Goal: Task Accomplishment & Management: Manage account settings

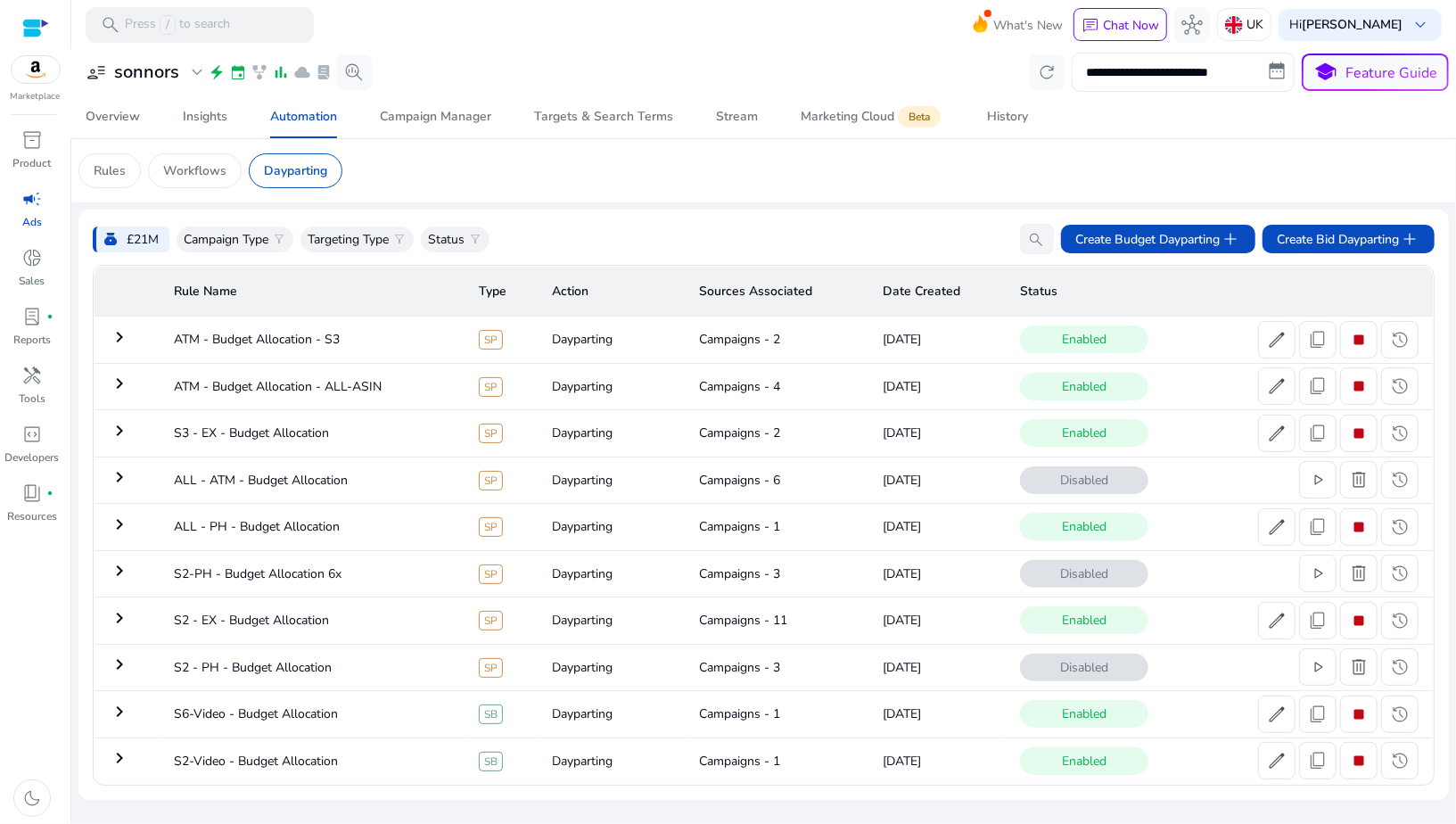
click at [34, 34] on div at bounding box center [35, 28] width 26 height 21
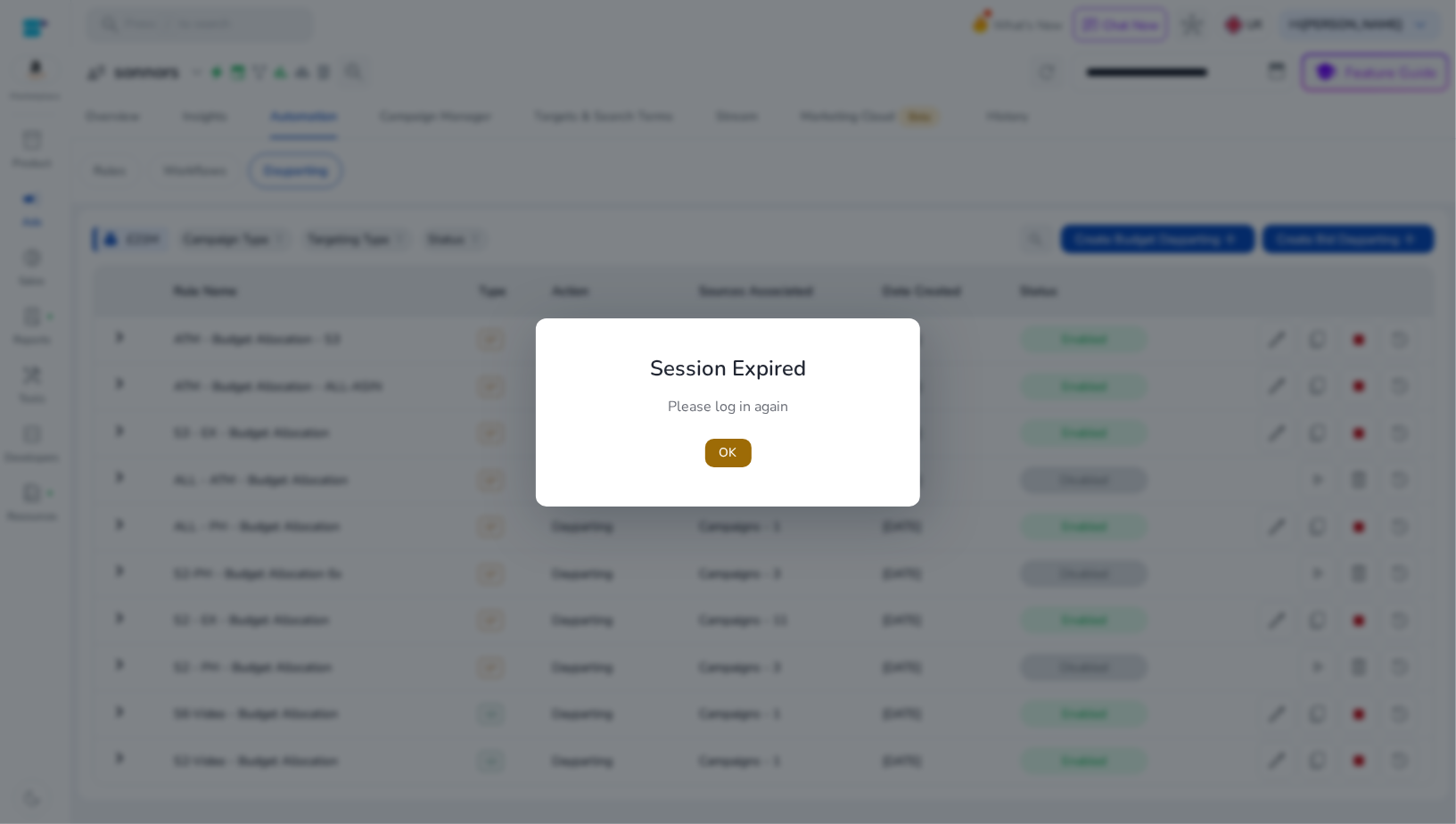
click at [720, 449] on span "OK" at bounding box center [728, 452] width 18 height 19
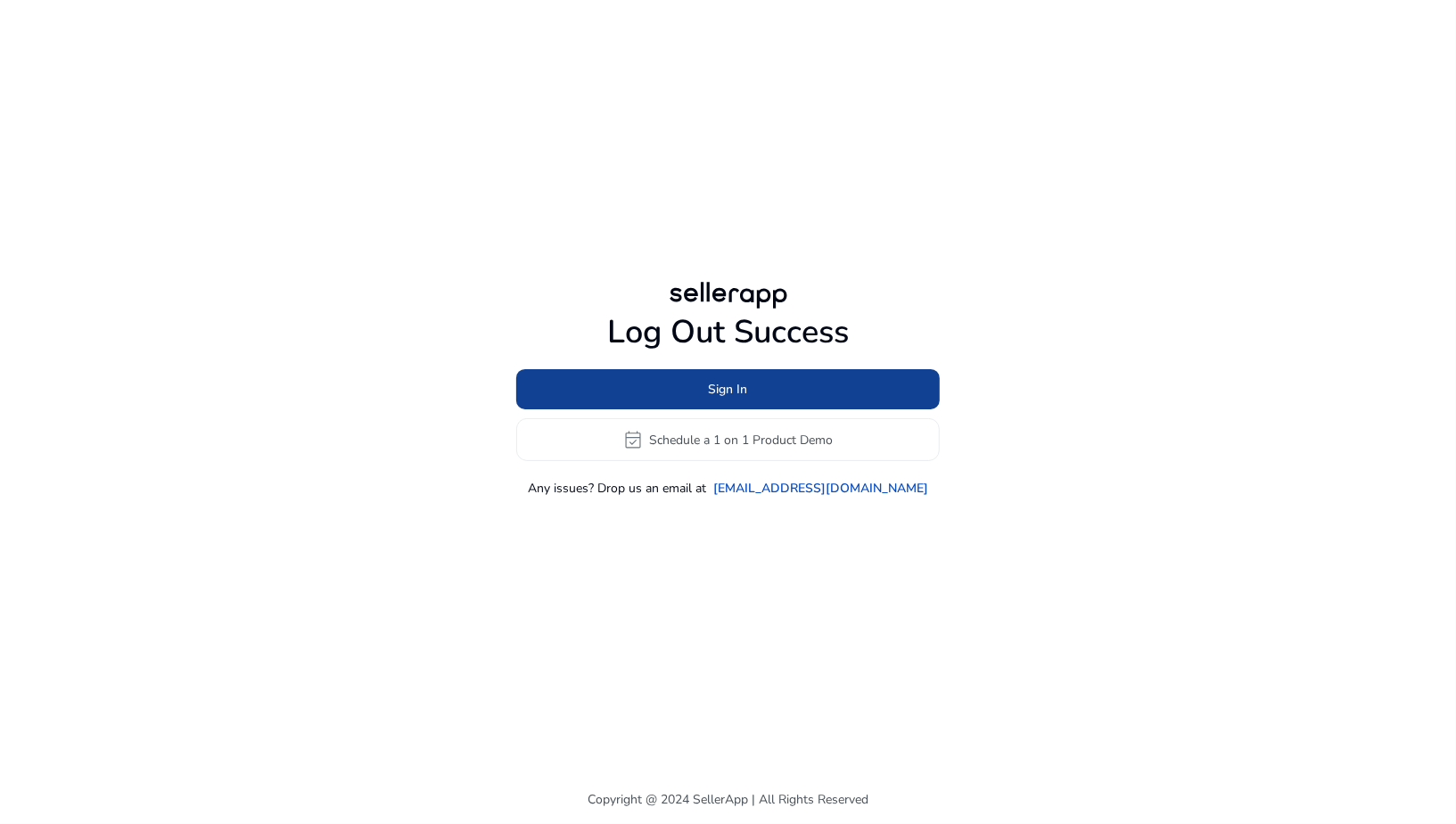
click at [721, 390] on span "Sign In" at bounding box center [728, 389] width 39 height 19
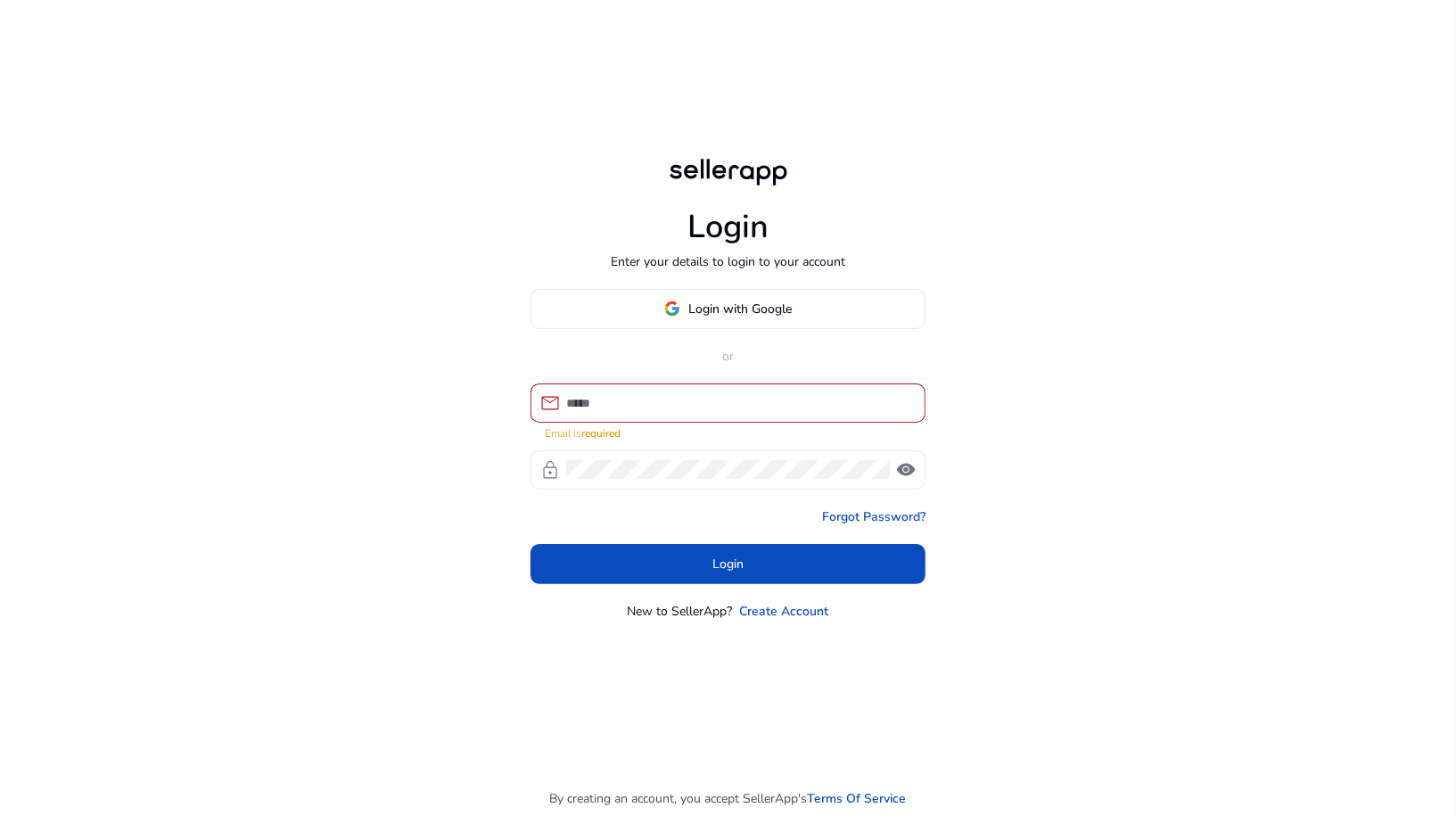
type input "**********"
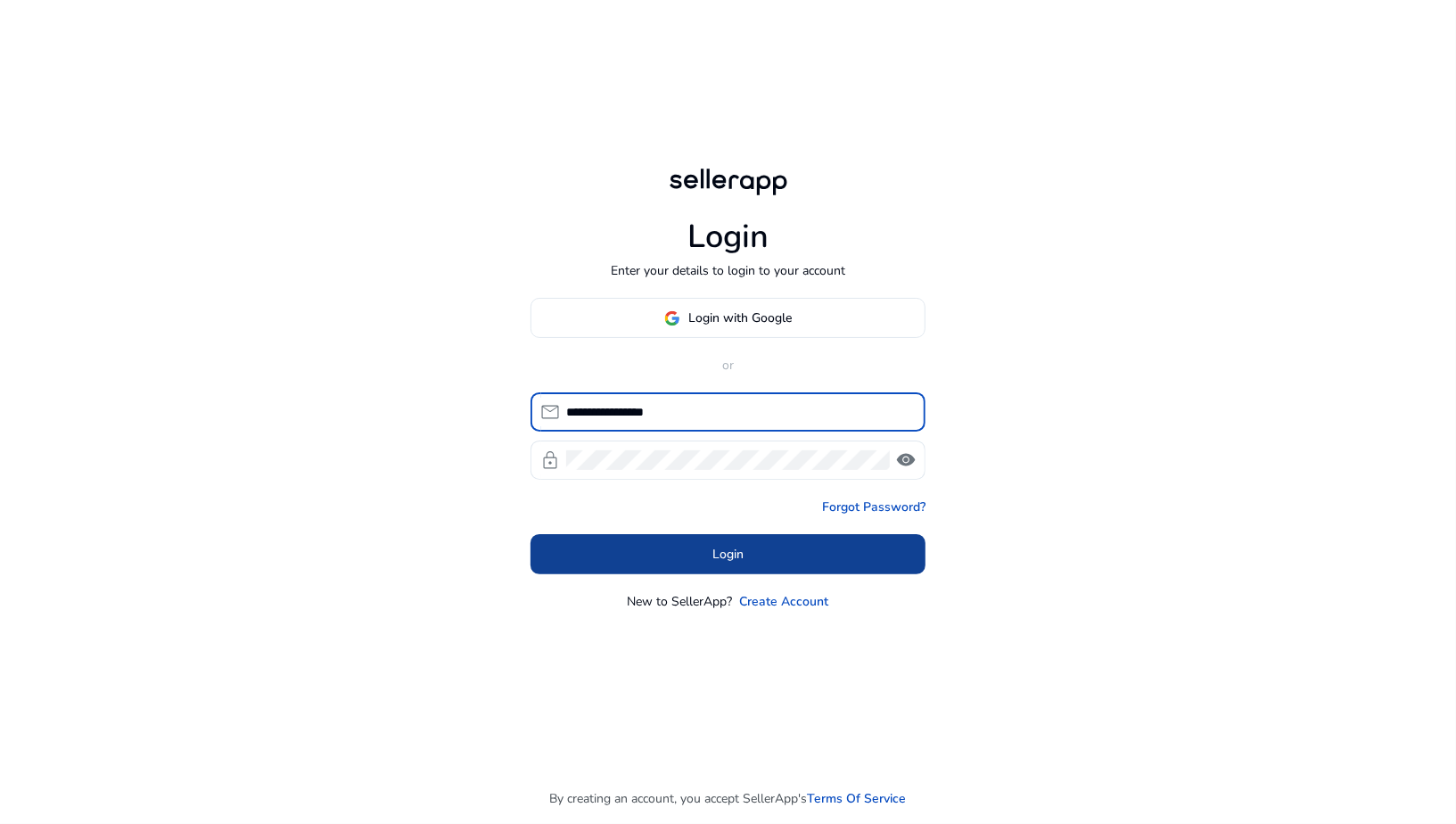
click at [730, 549] on span "Login" at bounding box center [728, 554] width 31 height 19
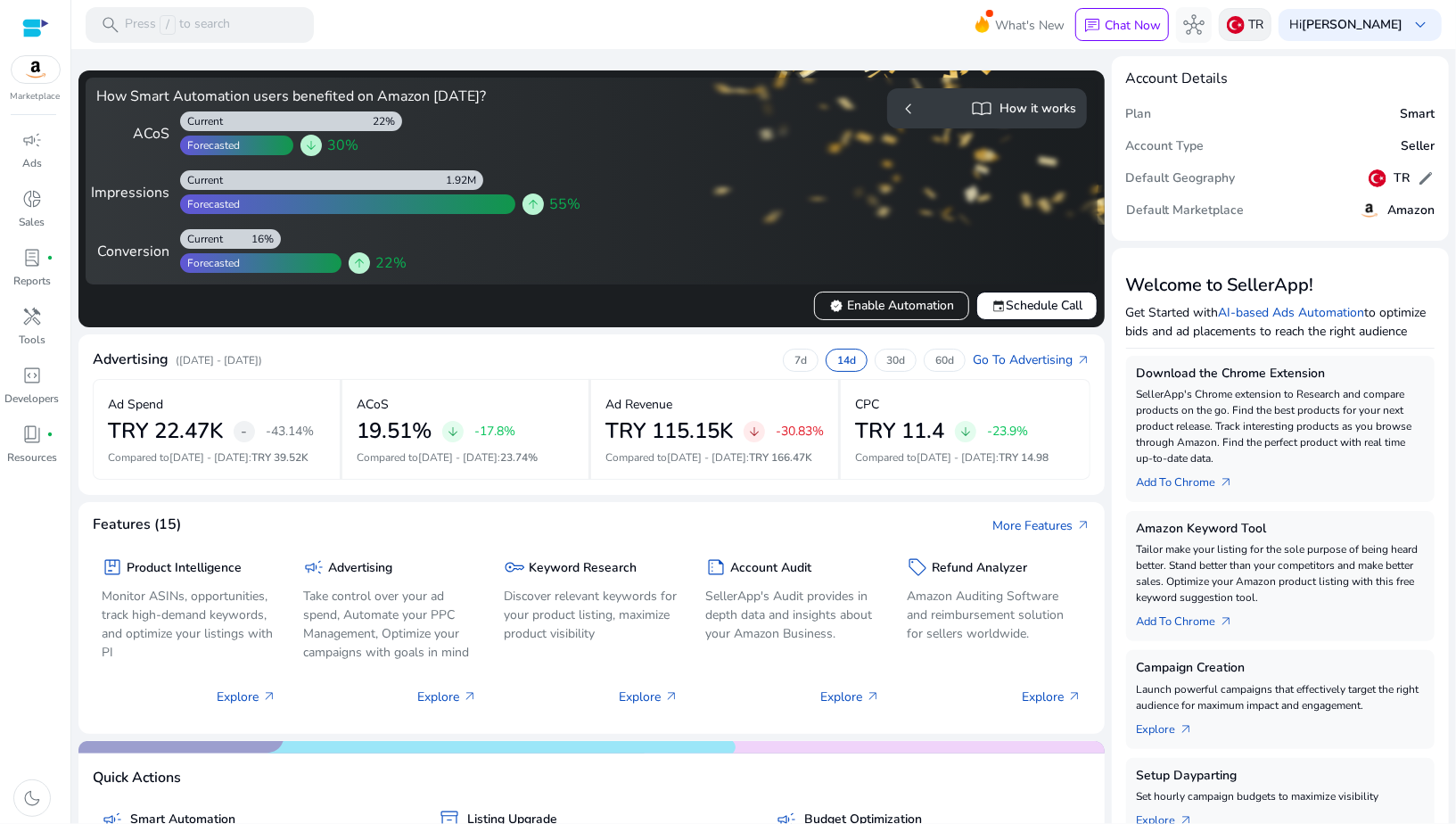
click at [1244, 16] on img at bounding box center [1235, 25] width 18 height 18
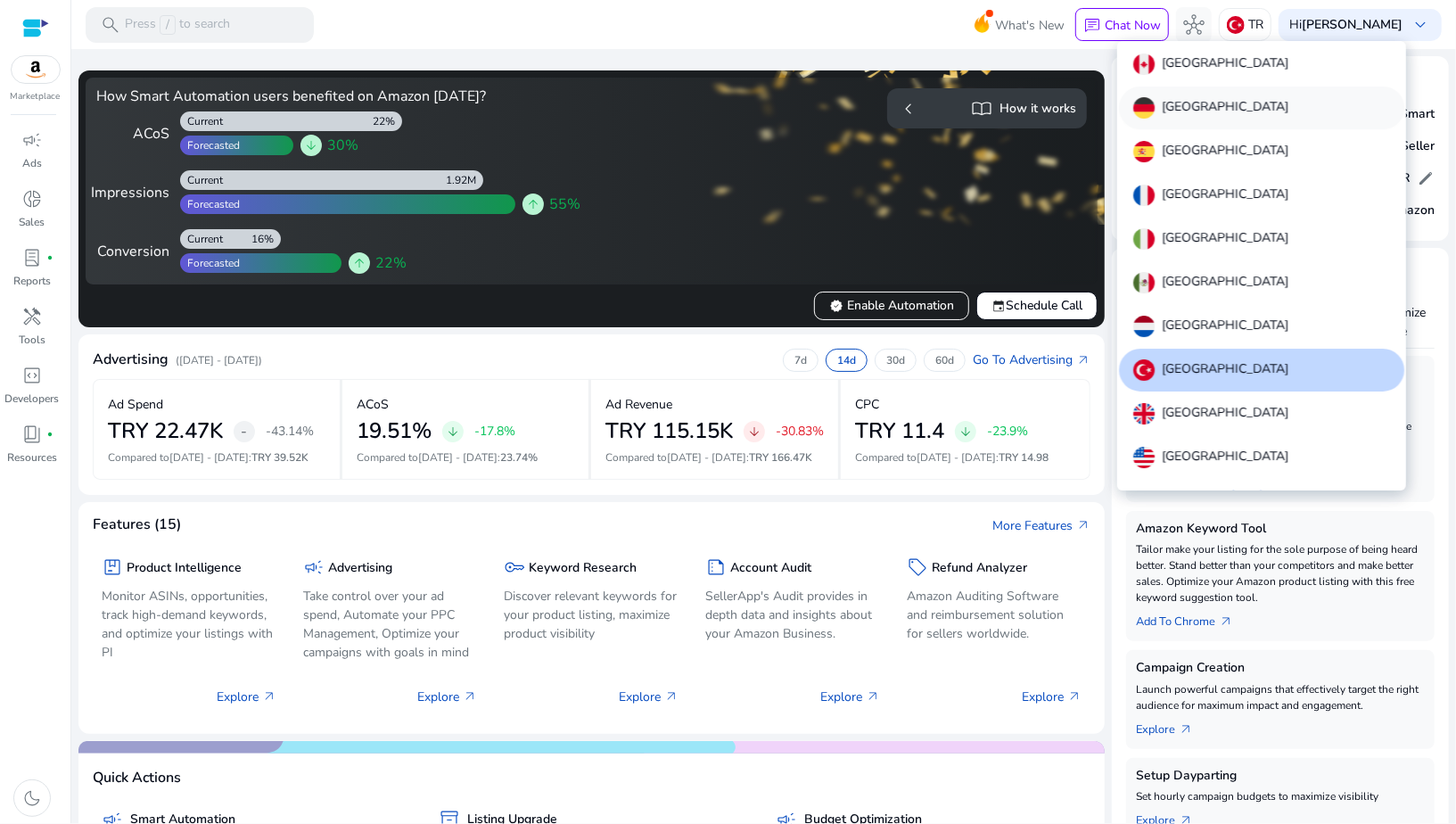
click at [1173, 120] on div "[GEOGRAPHIC_DATA]" at bounding box center [1262, 107] width 285 height 43
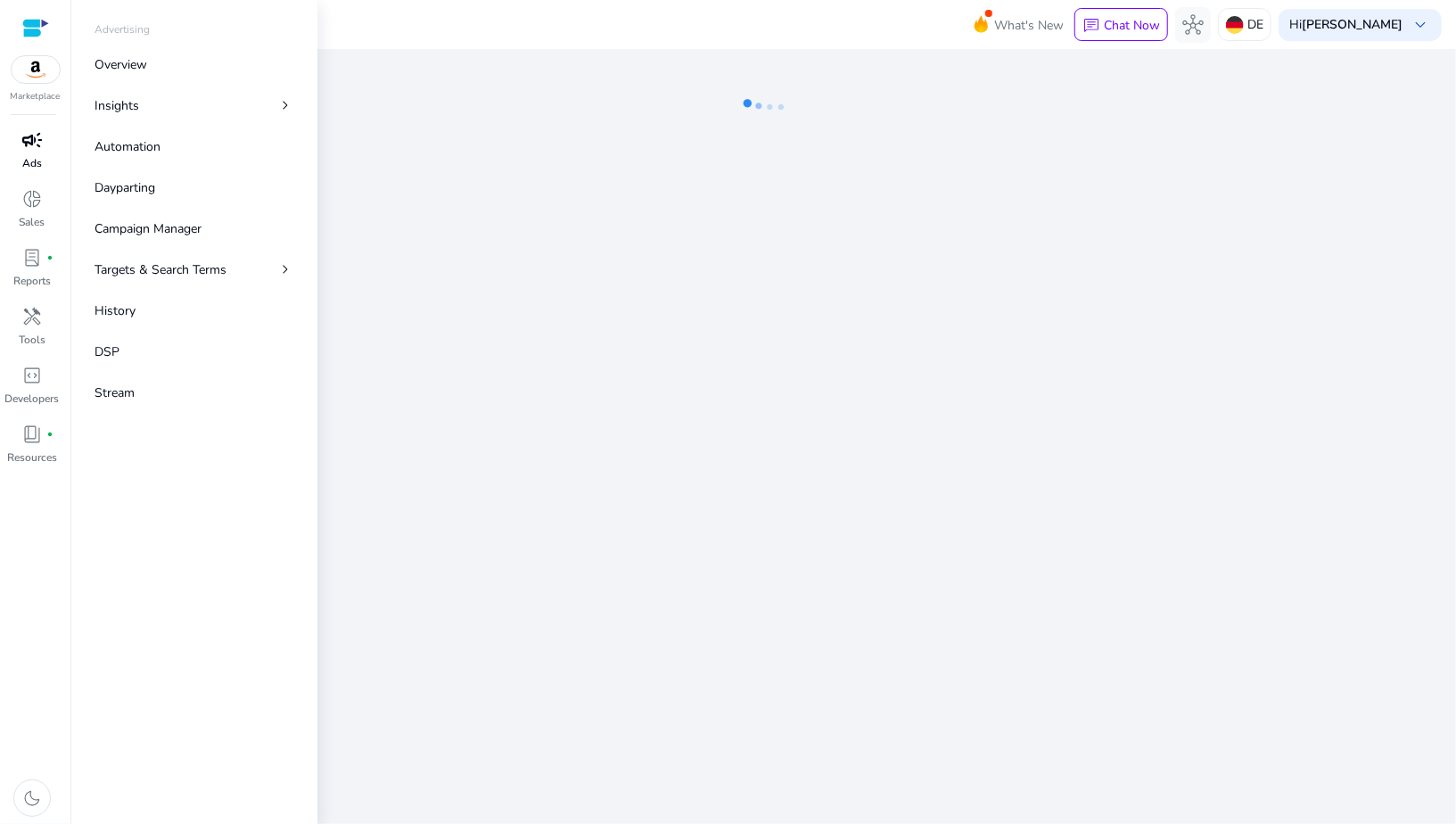
click at [34, 146] on span "campaign" at bounding box center [33, 140] width 22 height 22
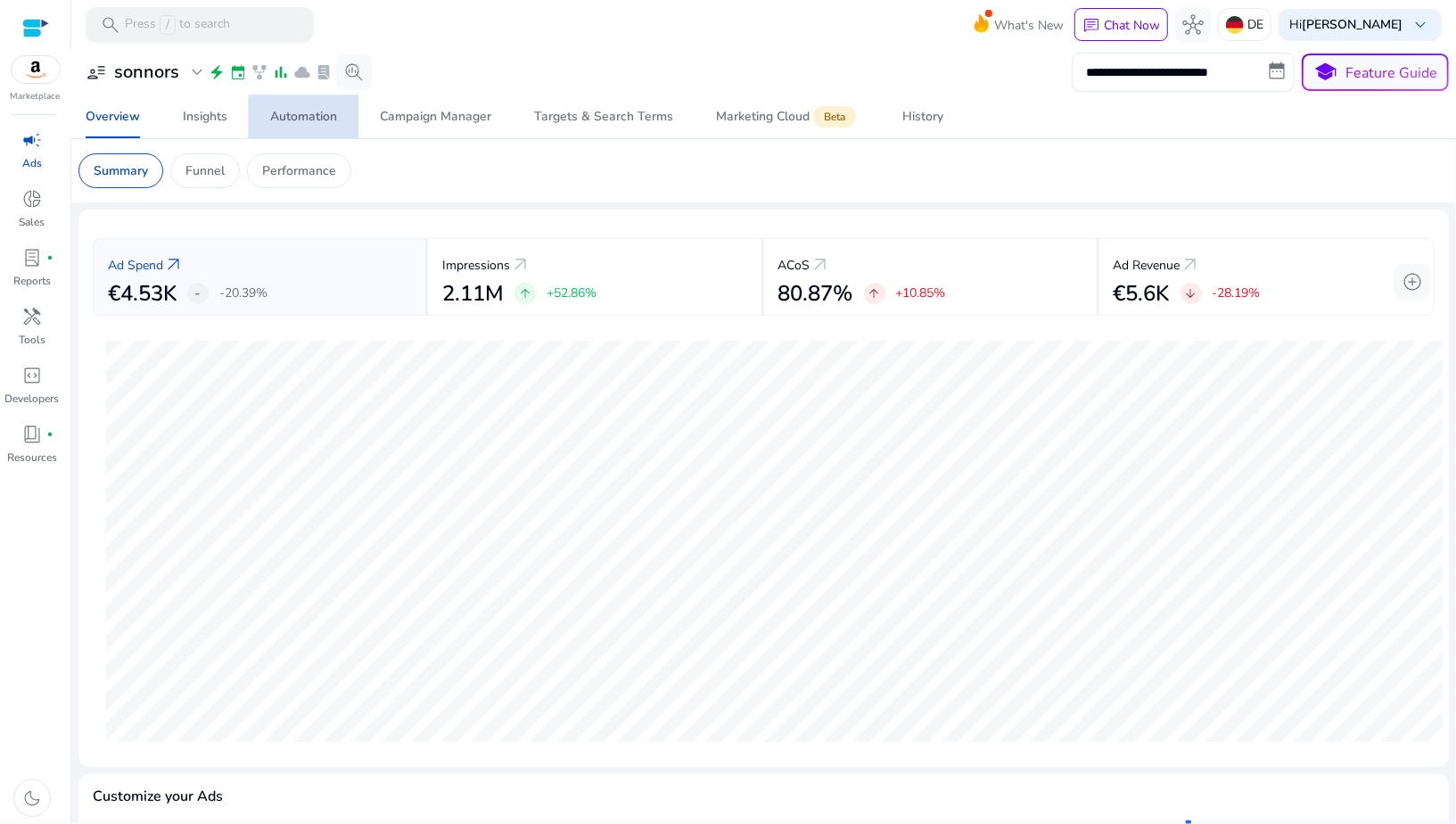
click at [323, 120] on div "Automation" at bounding box center [303, 117] width 67 height 13
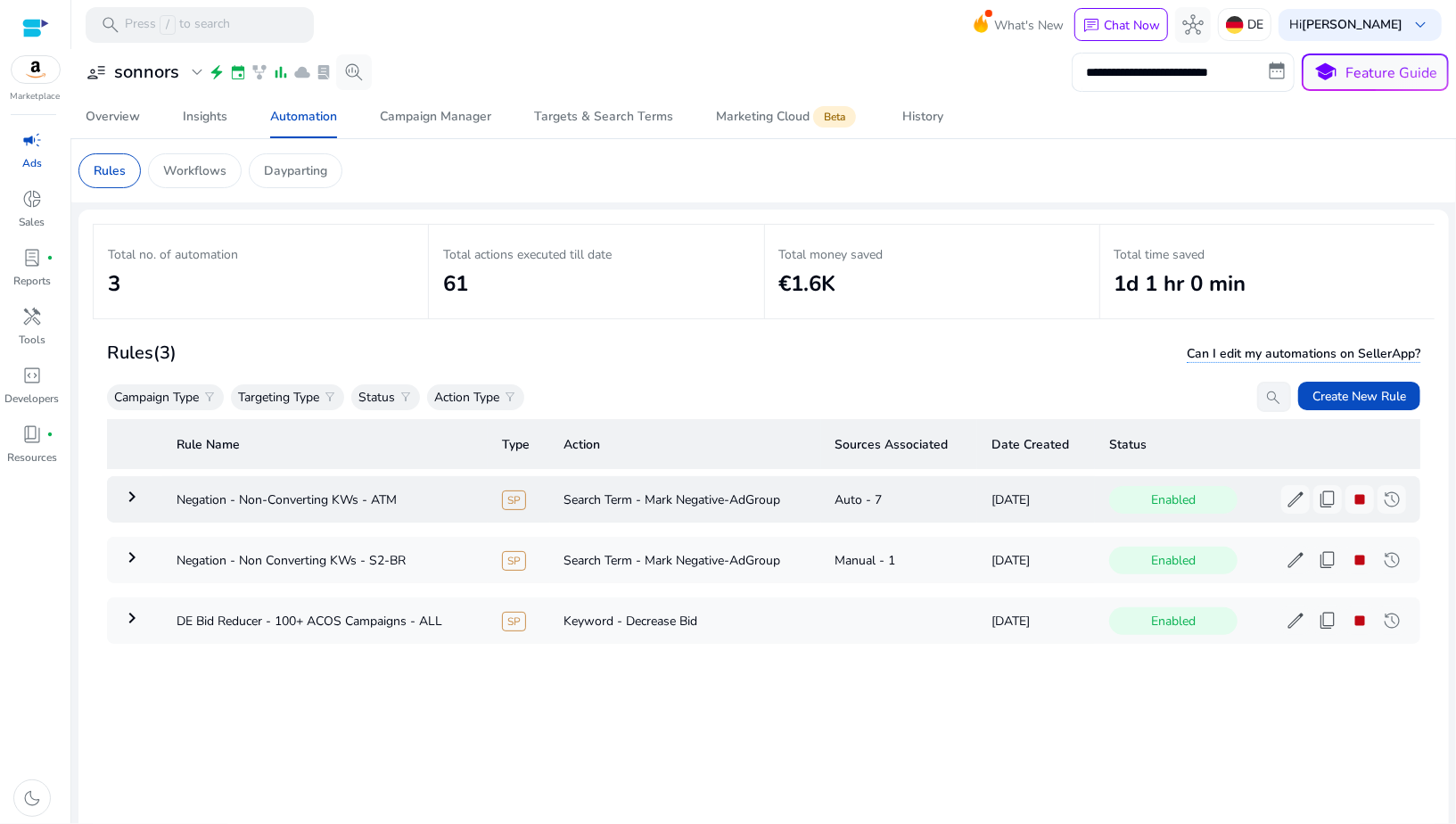
click at [141, 501] on mat-icon "keyboard_arrow_right" at bounding box center [132, 497] width 22 height 22
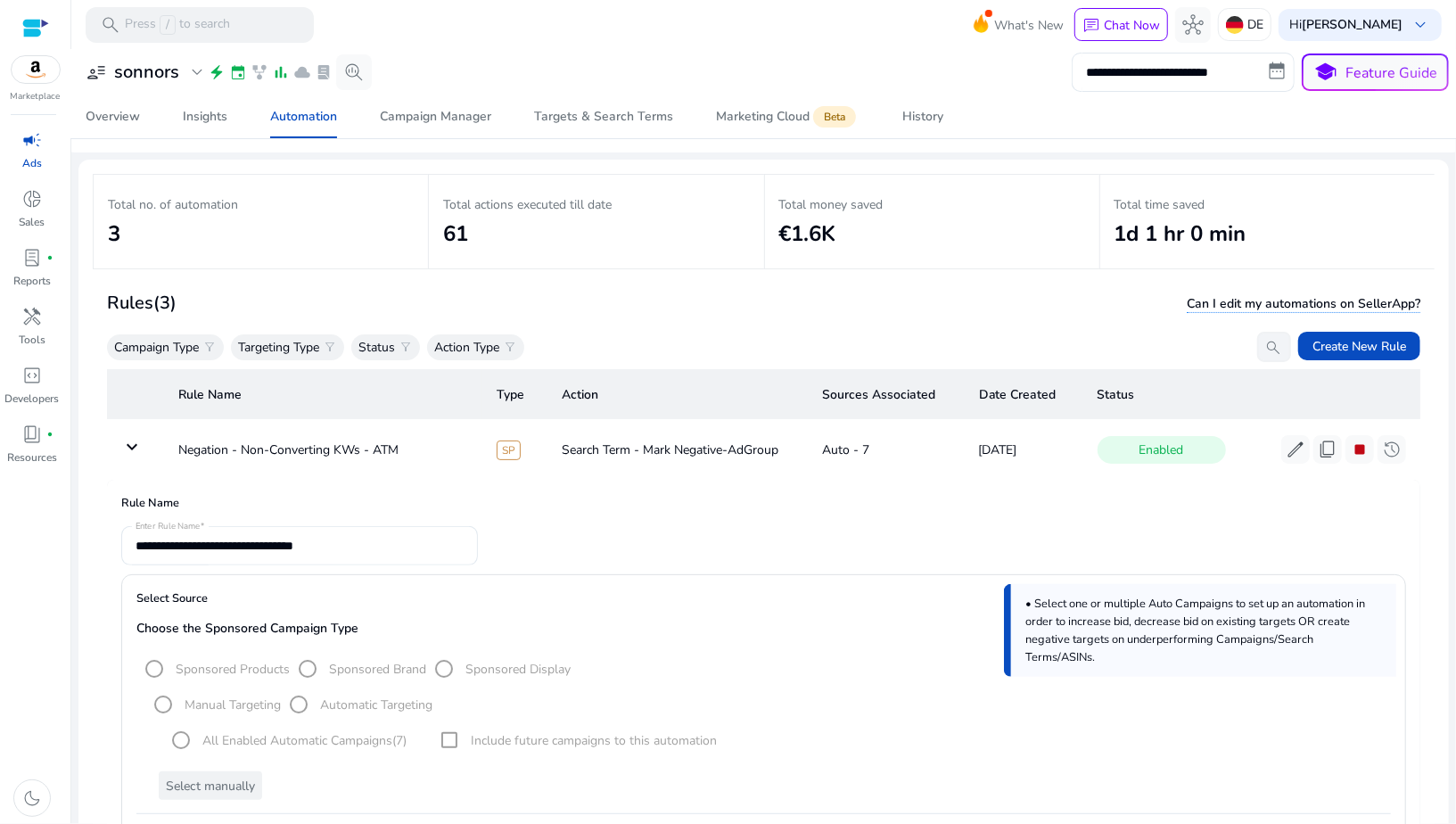
scroll to position [127, 0]
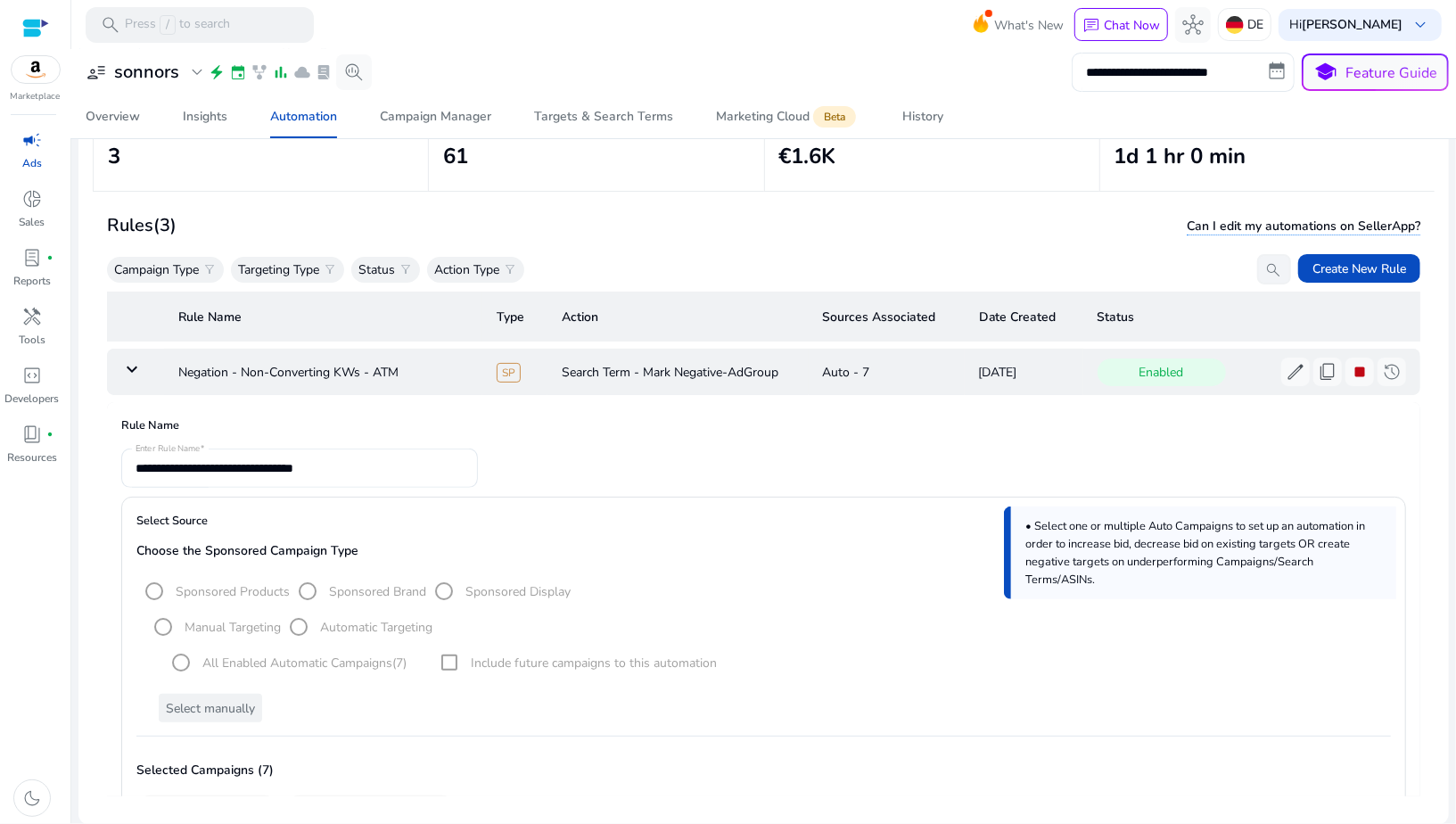
click at [127, 361] on mat-icon "keyboard_arrow_down" at bounding box center [132, 370] width 22 height 22
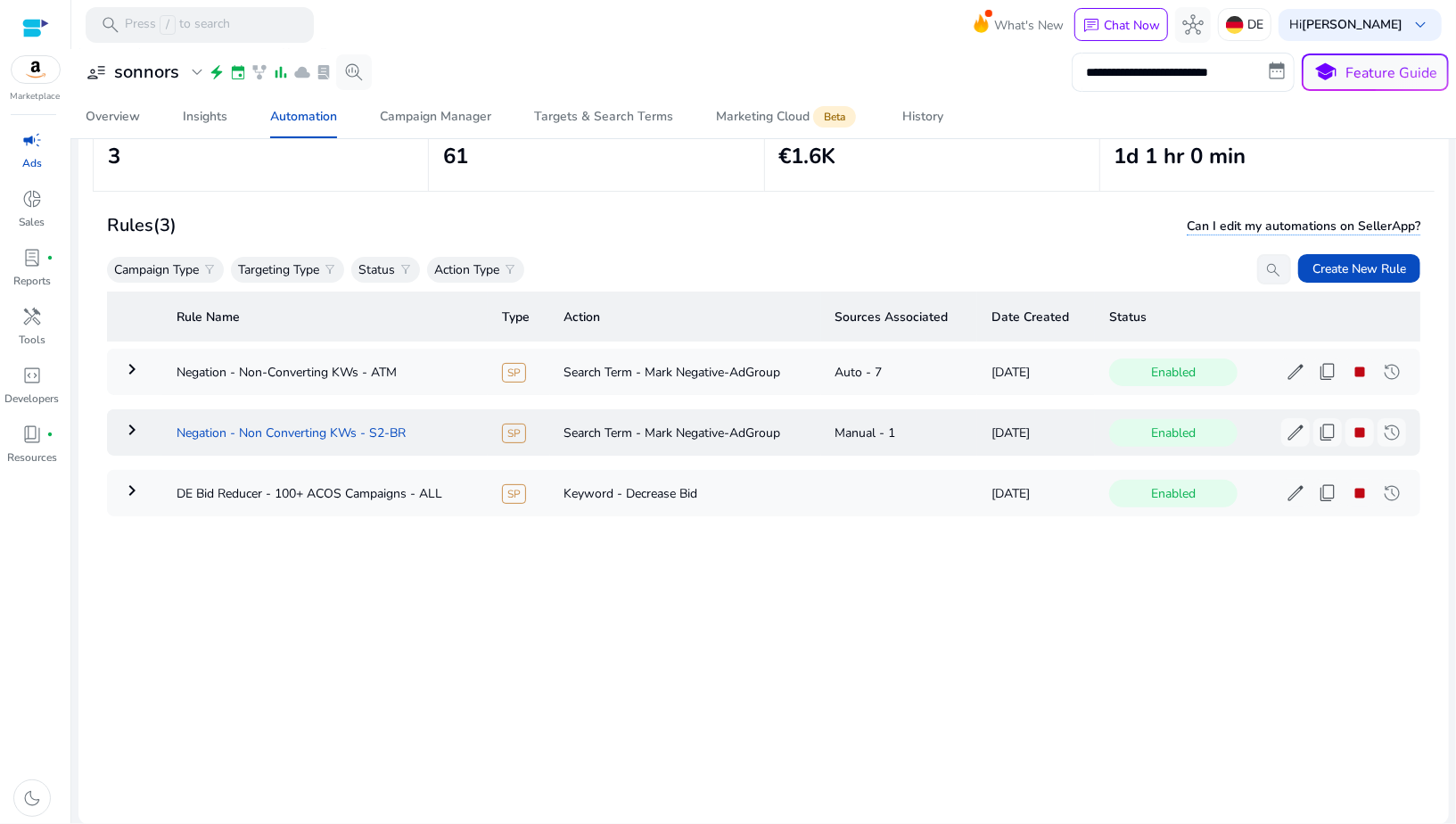
scroll to position [0, 0]
